Goal: Information Seeking & Learning: Learn about a topic

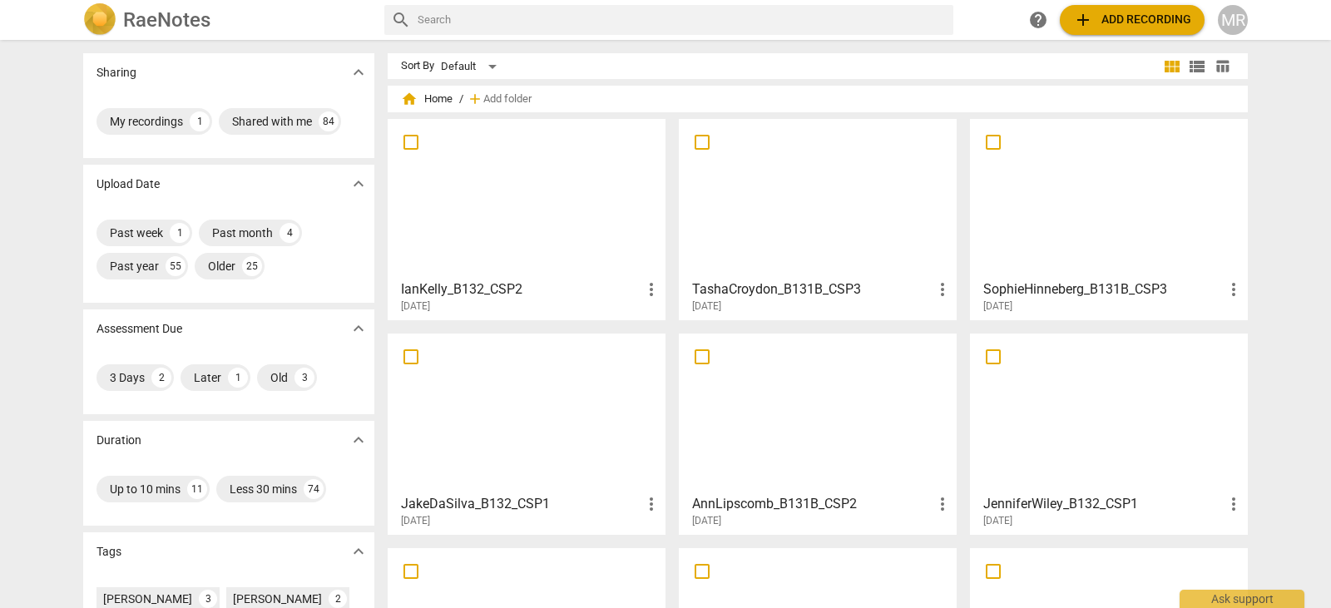
click at [1051, 196] on div at bounding box center [1109, 198] width 266 height 147
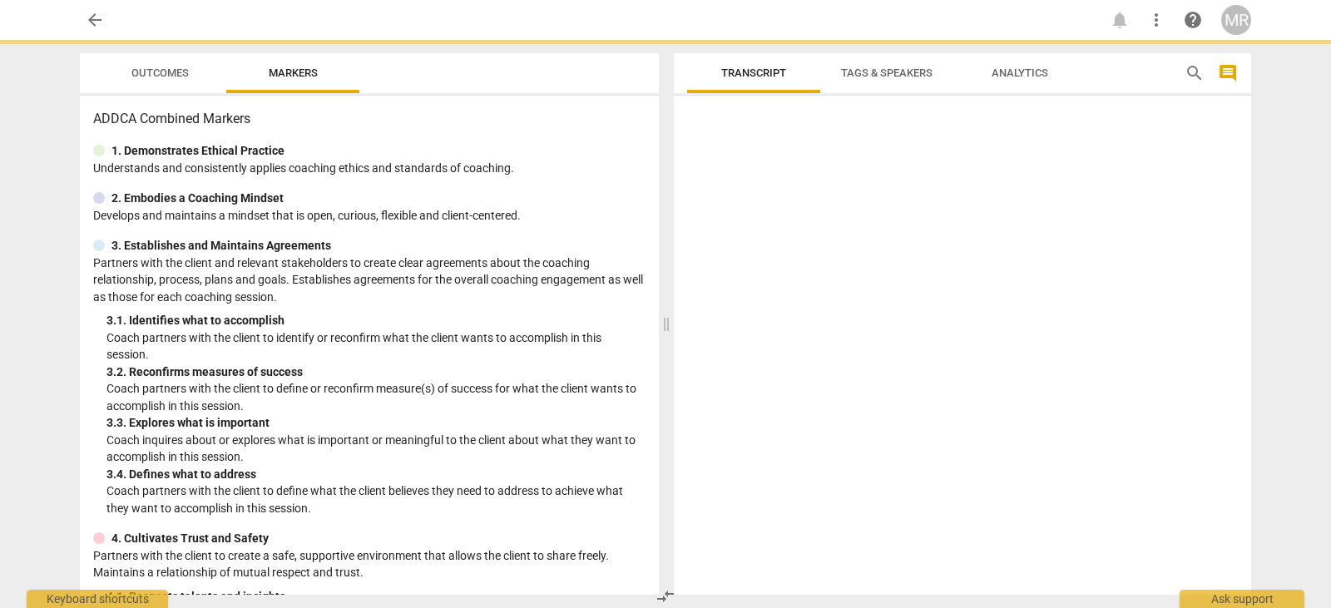
click at [1051, 196] on div at bounding box center [962, 348] width 577 height 492
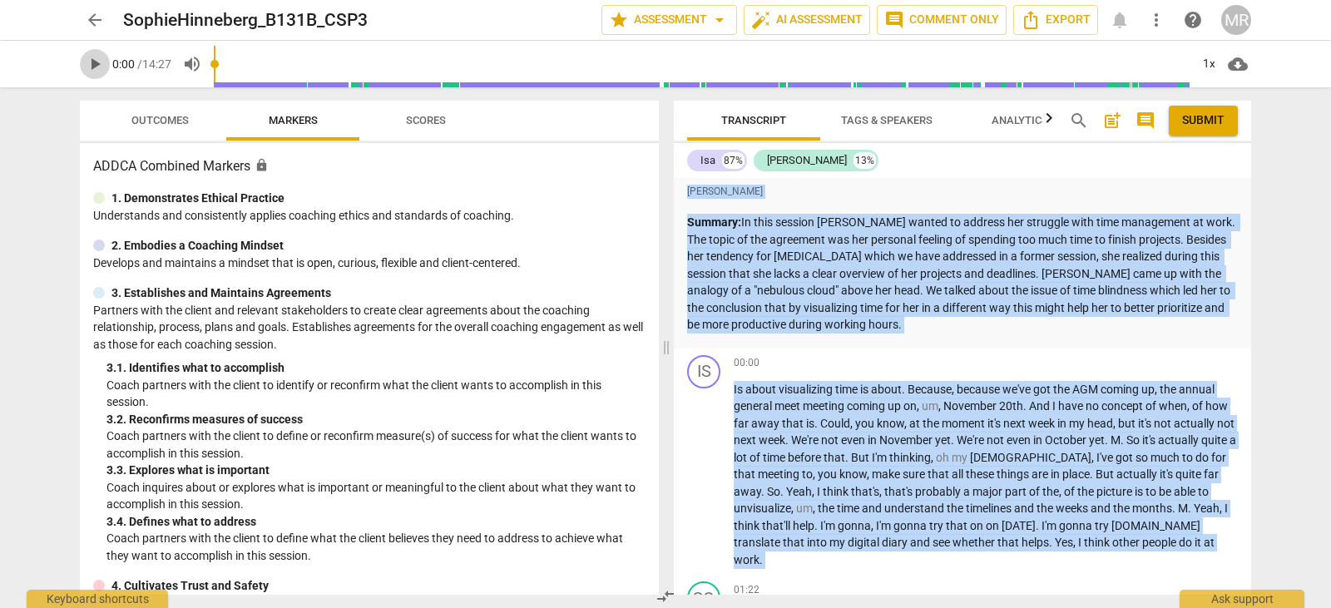
click at [98, 64] on span "play_arrow" at bounding box center [95, 64] width 20 height 20
click at [947, 294] on p "Summary: In this session [PERSON_NAME] wanted to address her struggle with time…" at bounding box center [962, 274] width 551 height 120
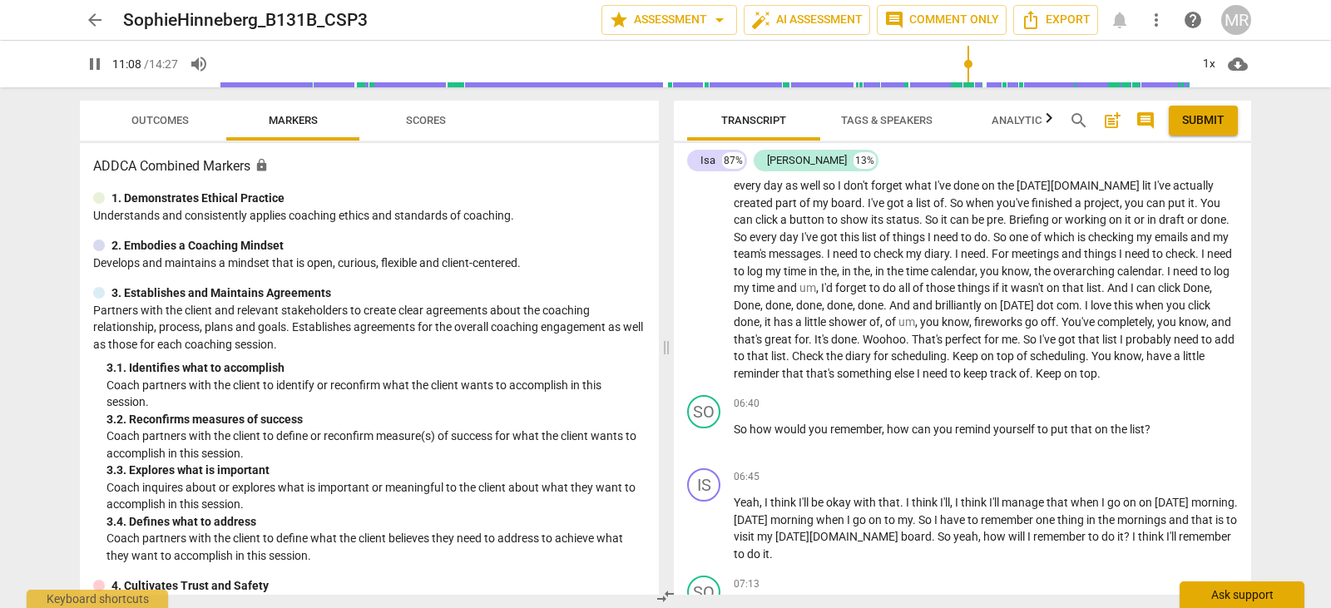
scroll to position [3088, 0]
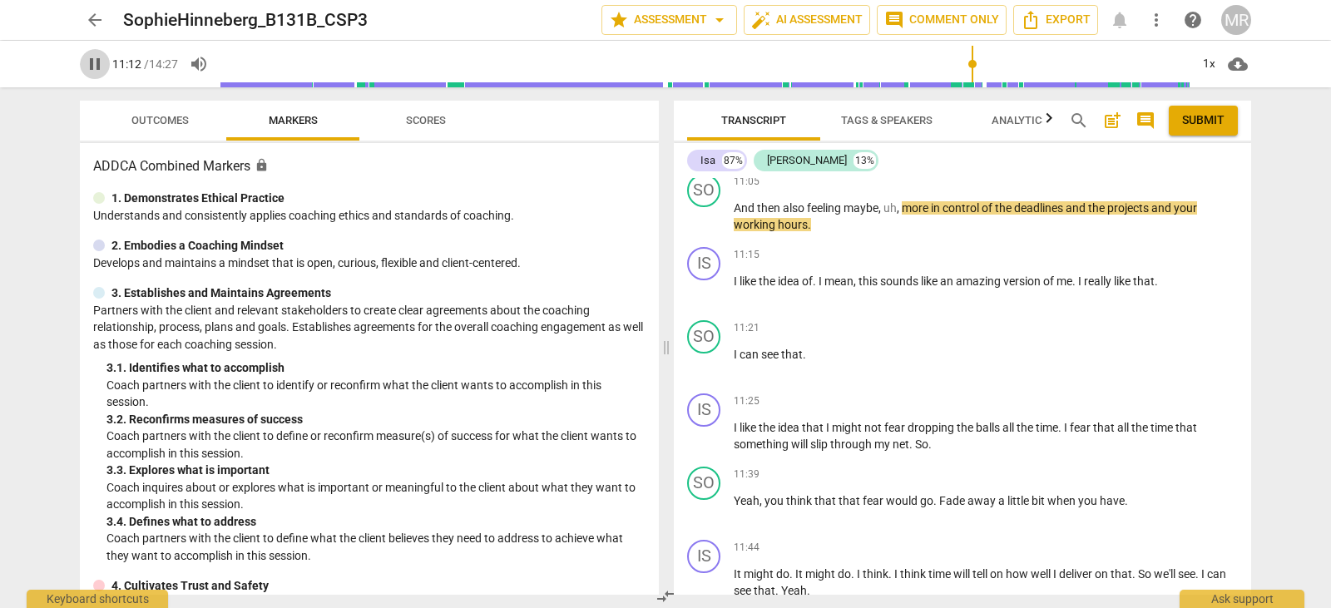
click at [85, 67] on span "pause" at bounding box center [95, 64] width 20 height 20
click at [91, 56] on span "play_arrow" at bounding box center [95, 64] width 20 height 20
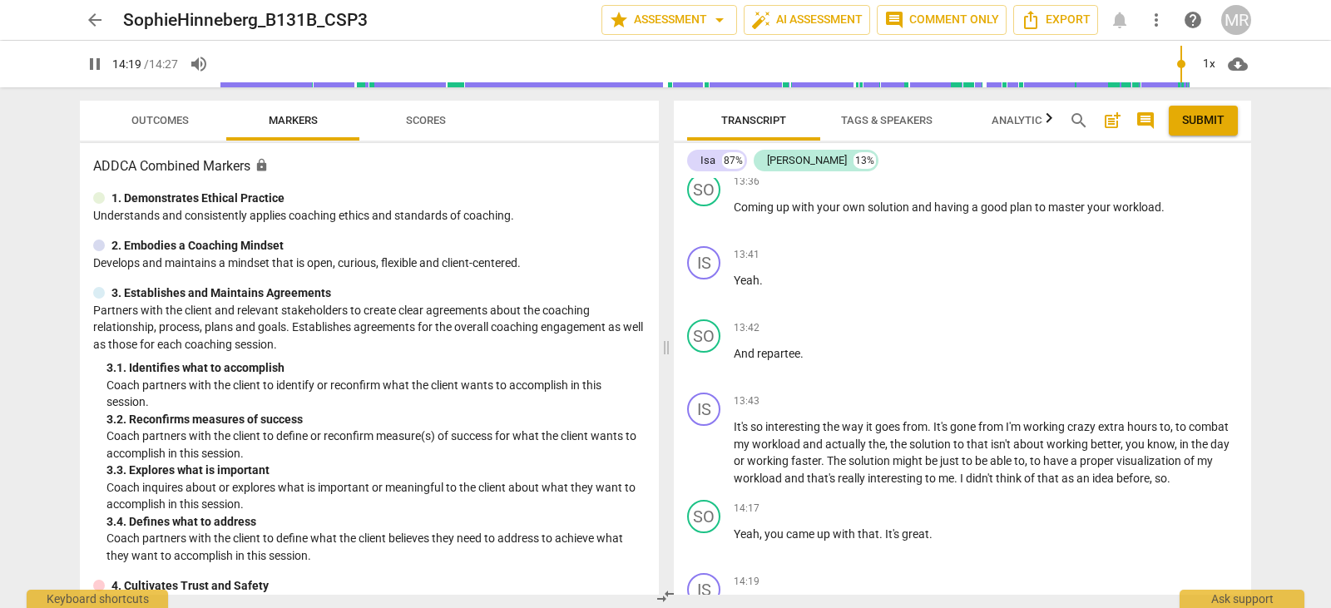
scroll to position [4853, 0]
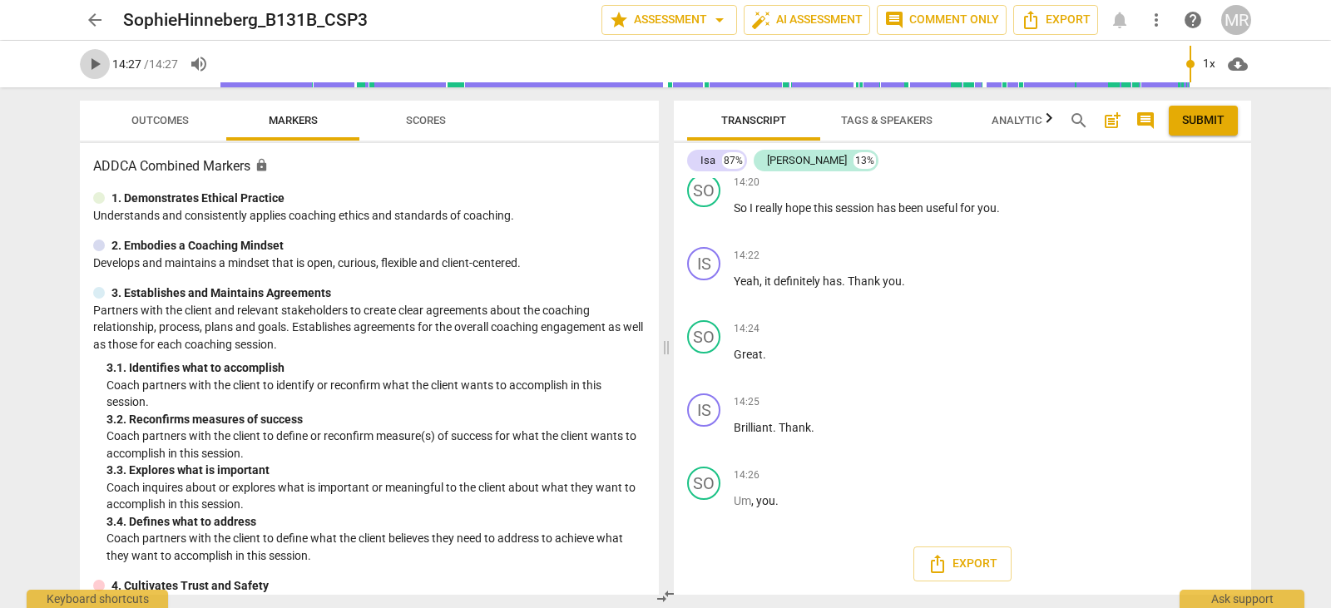
click at [94, 69] on span "play_arrow" at bounding box center [95, 64] width 20 height 20
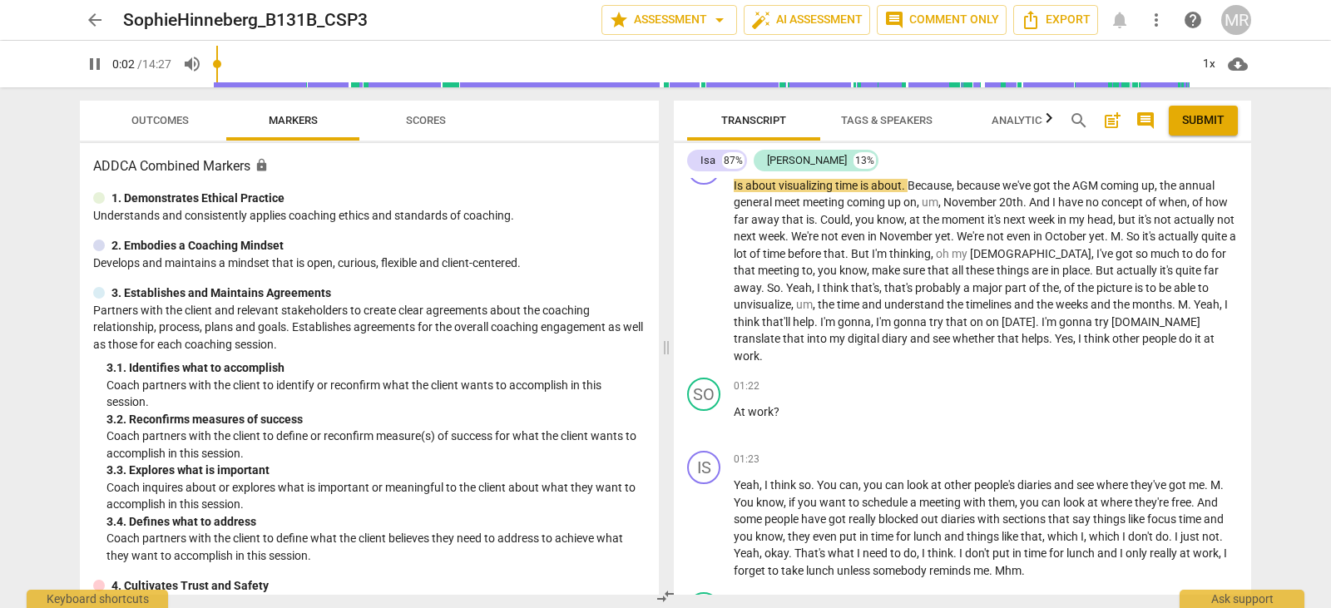
scroll to position [0, 0]
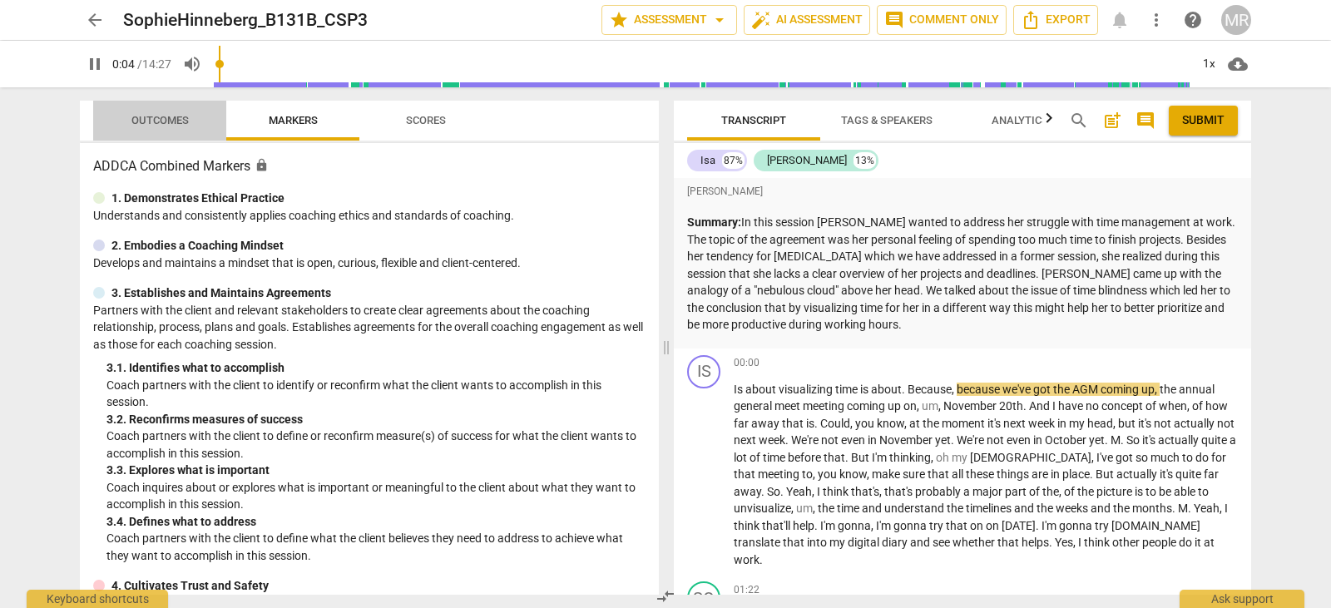
click at [152, 118] on span "Outcomes" at bounding box center [159, 120] width 57 height 12
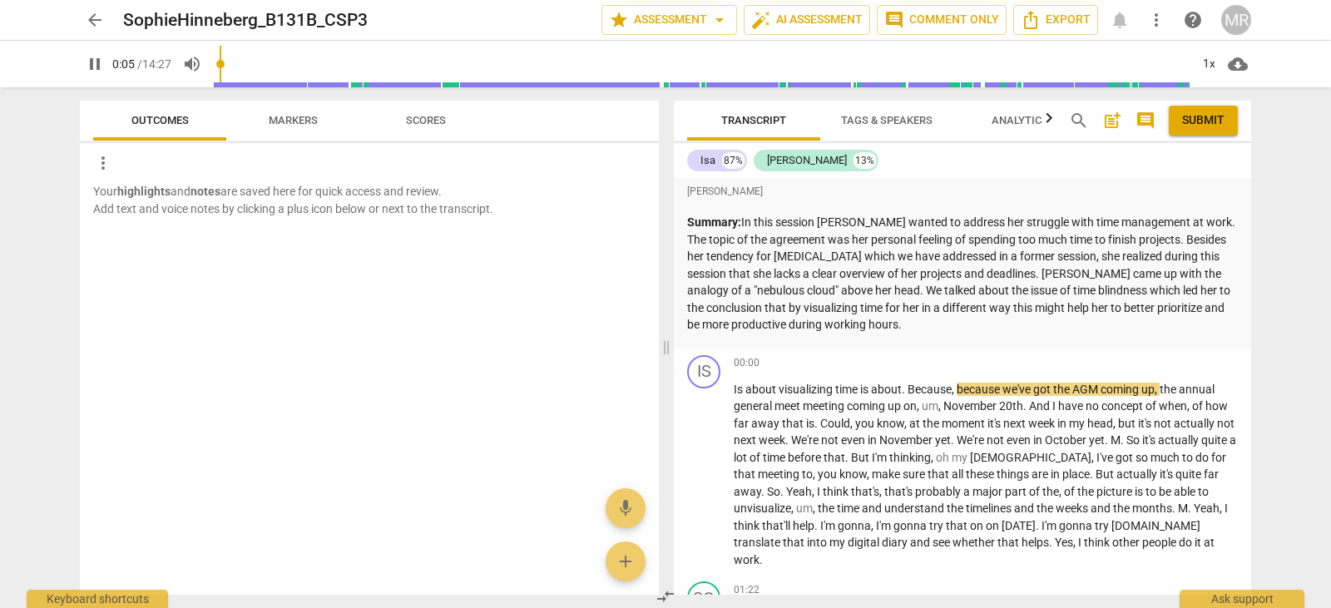
click at [101, 64] on span "pause" at bounding box center [95, 64] width 20 height 20
click at [101, 63] on span "play_arrow" at bounding box center [95, 64] width 20 height 20
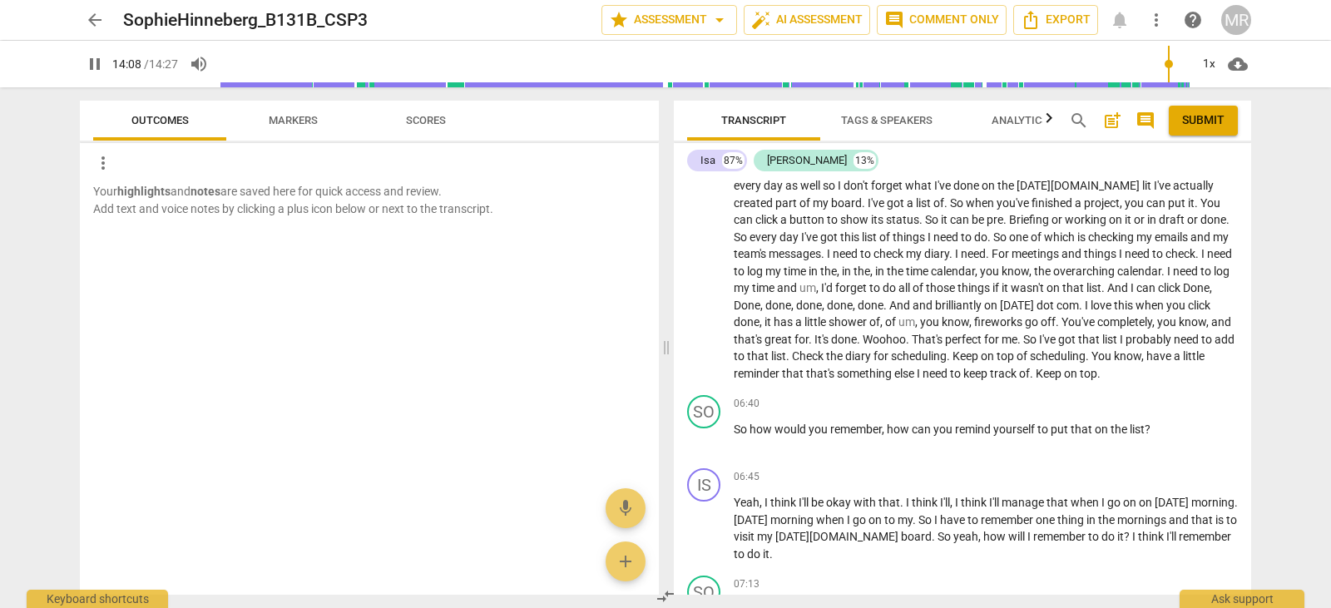
scroll to position [4379, 0]
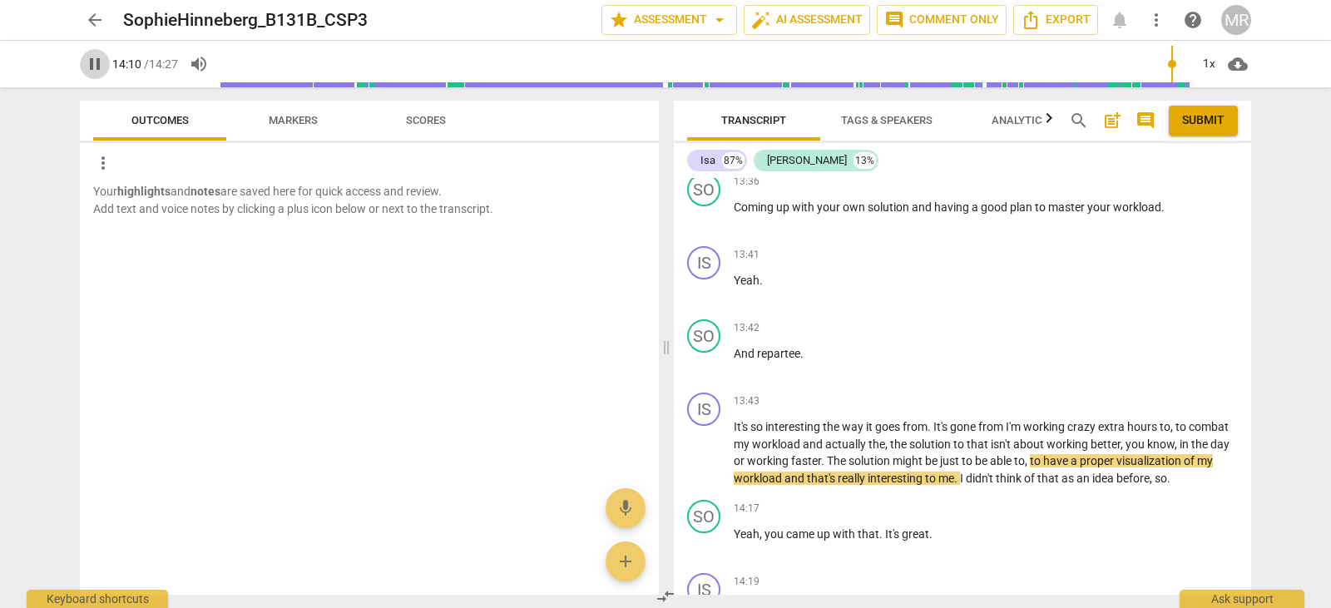
click at [104, 69] on span "pause" at bounding box center [95, 64] width 20 height 20
type input "851"
